Goal: Information Seeking & Learning: Find specific page/section

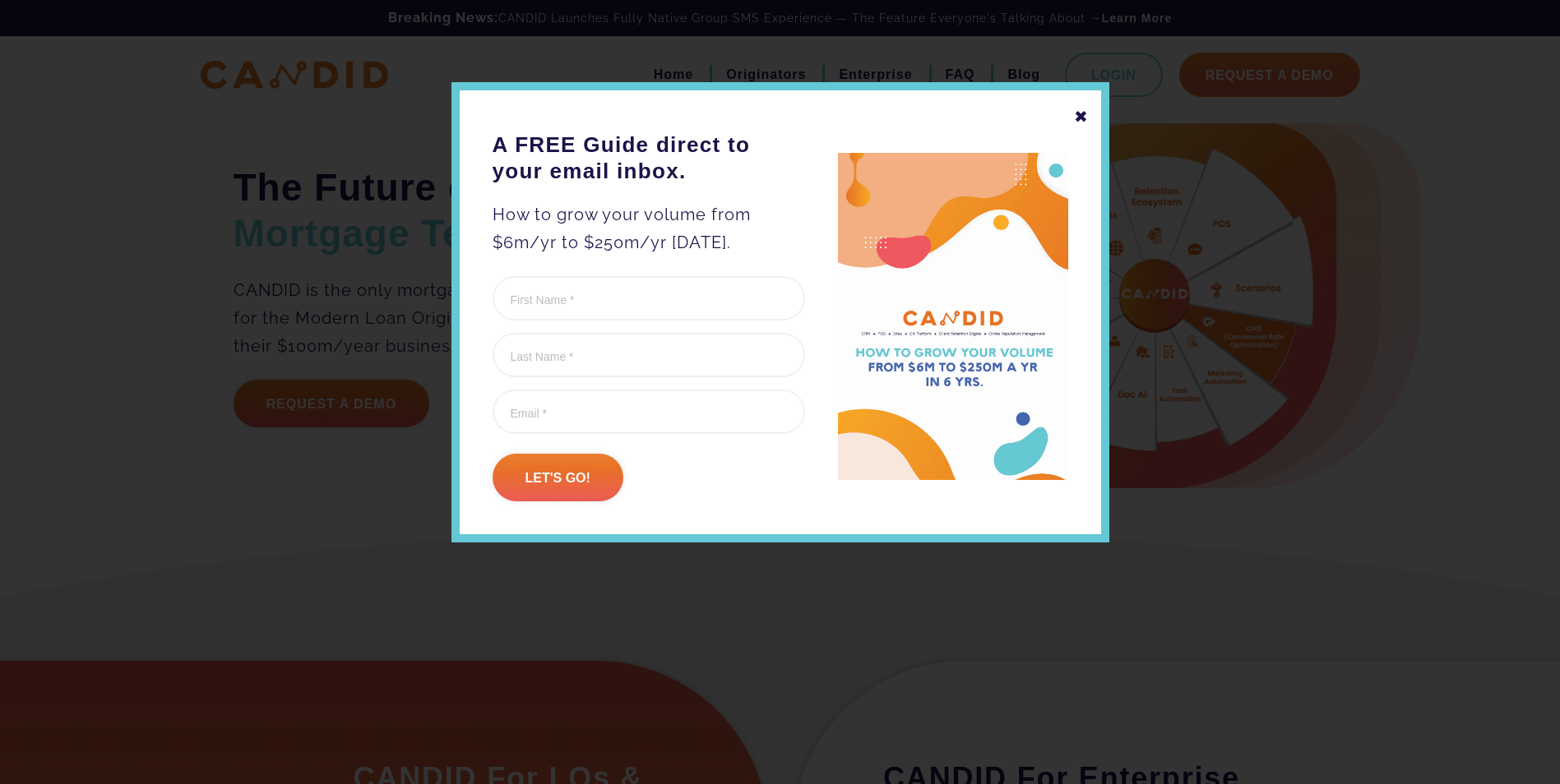
click at [1078, 118] on div "✖" at bounding box center [1081, 116] width 15 height 28
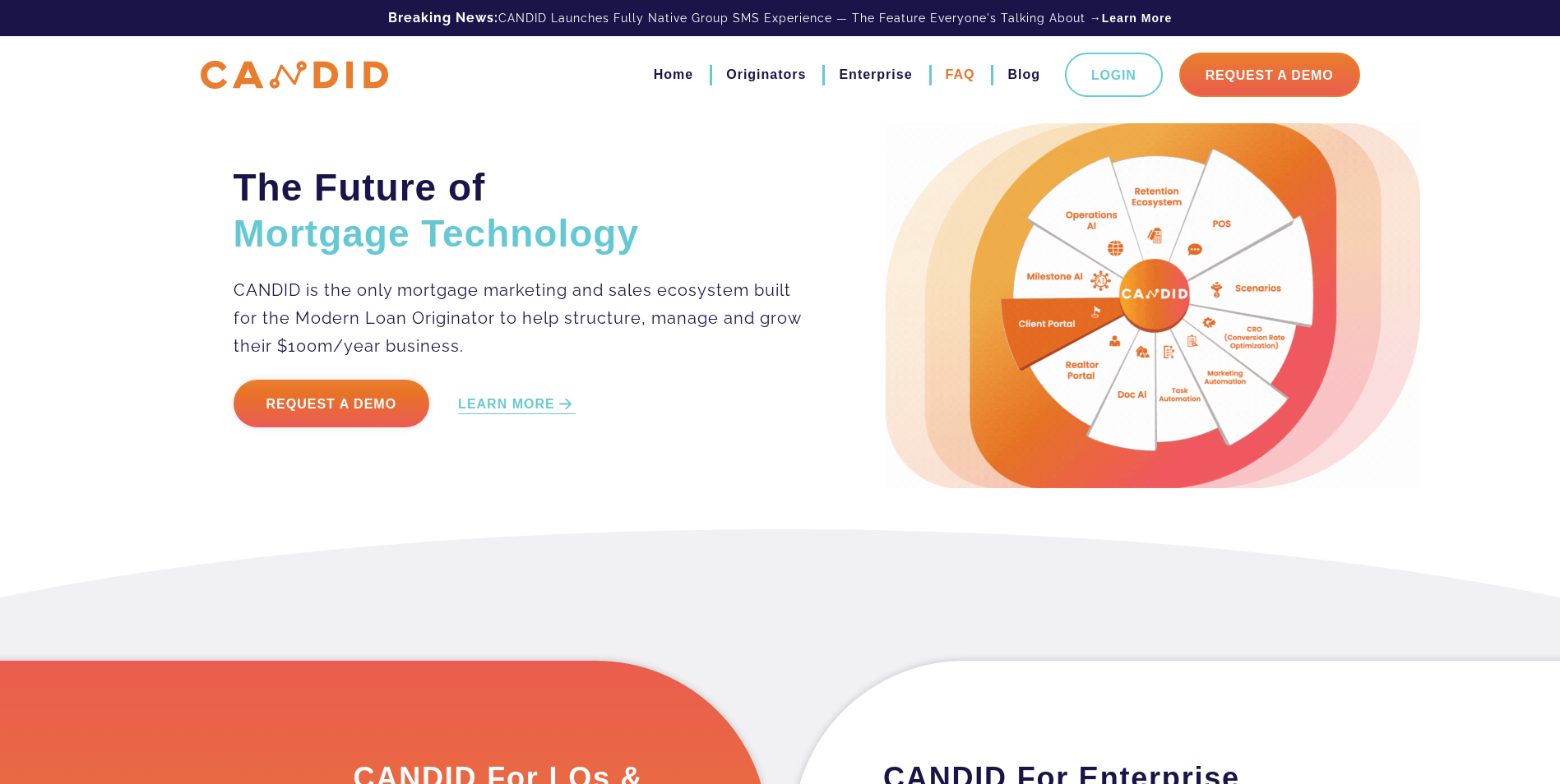
click at [965, 76] on link "FAQ" at bounding box center [960, 75] width 29 height 28
